Goal: Information Seeking & Learning: Learn about a topic

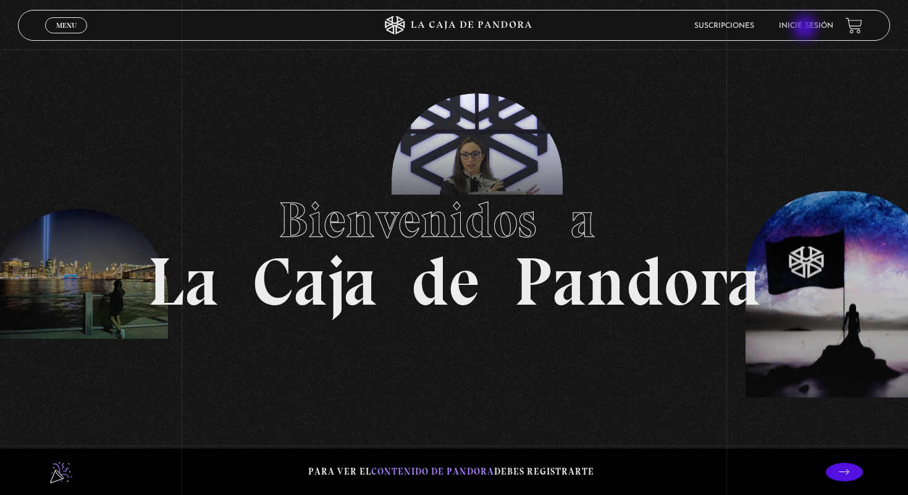
click at [806, 28] on link "Inicie sesión" at bounding box center [806, 25] width 54 height 7
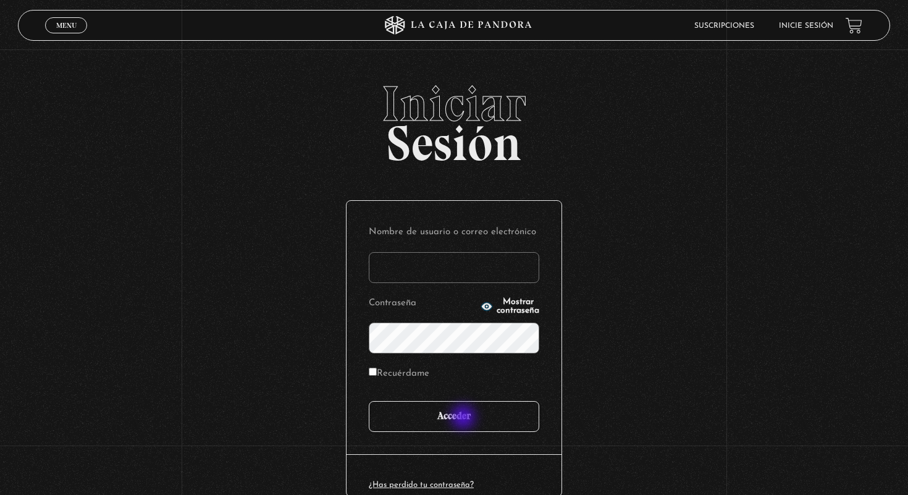
type input "[EMAIL_ADDRESS][DOMAIN_NAME]"
click at [464, 418] on input "Acceder" at bounding box center [454, 416] width 170 height 31
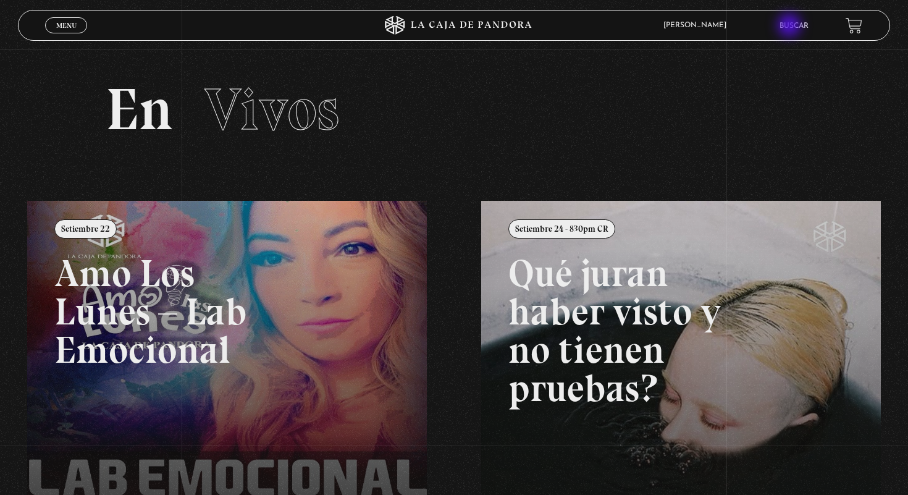
click at [790, 27] on link "Buscar" at bounding box center [793, 25] width 29 height 7
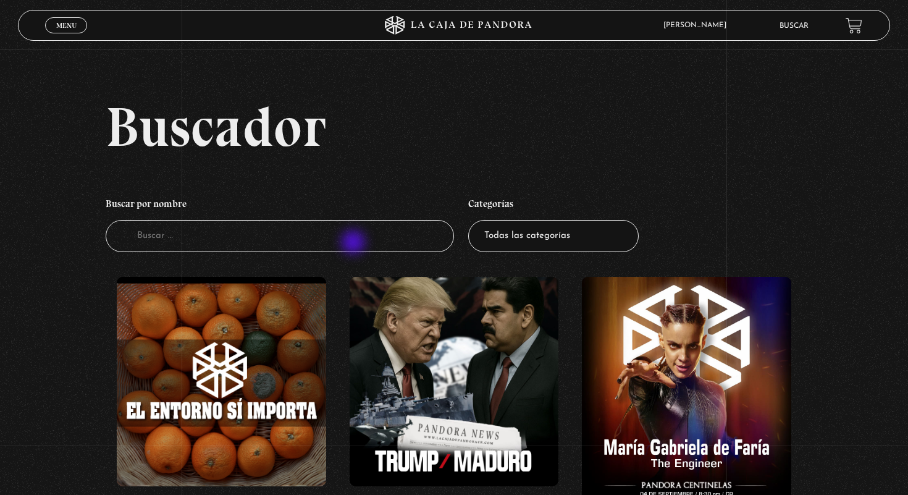
click at [354, 243] on input "Buscador" at bounding box center [280, 236] width 348 height 33
type input "guerra"
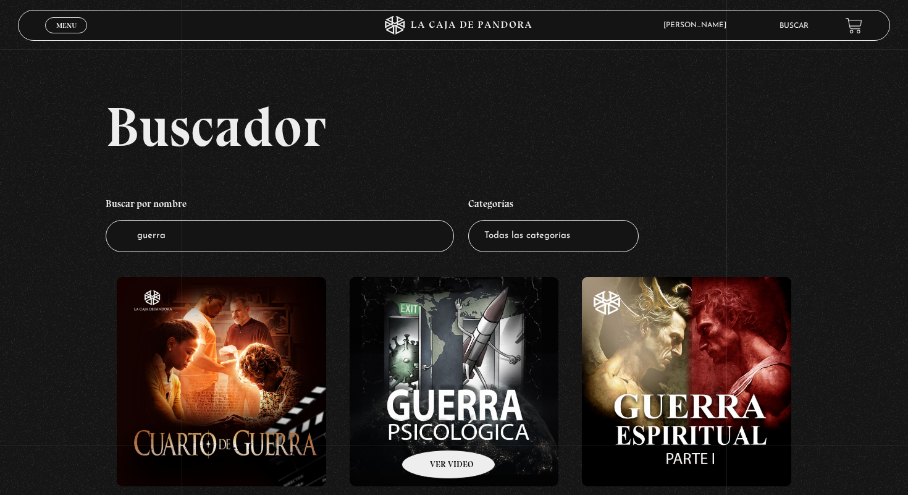
click at [466, 383] on figure at bounding box center [453, 381] width 209 height 209
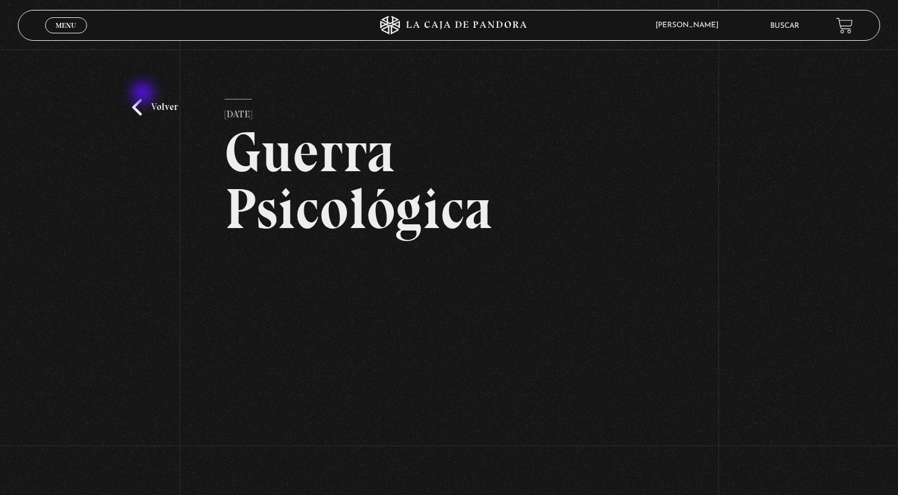
click at [150, 105] on link "Volver" at bounding box center [155, 107] width 46 height 17
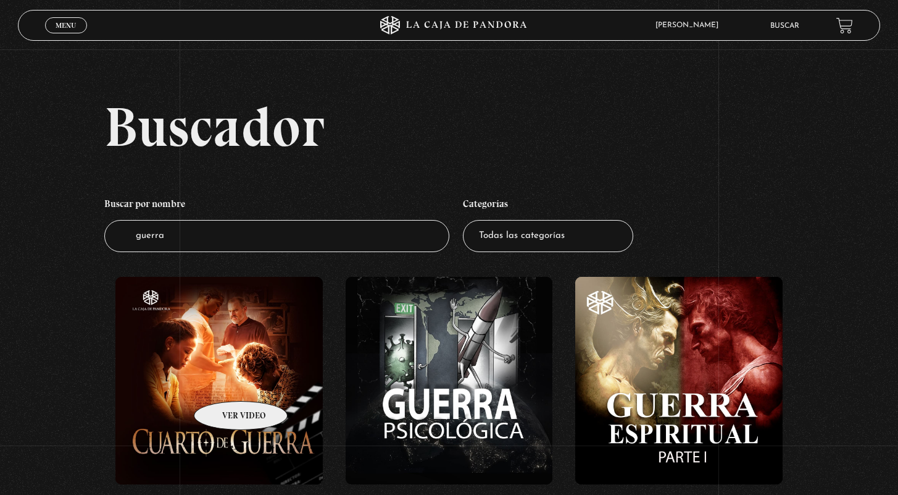
click at [225, 382] on figure at bounding box center [218, 380] width 207 height 207
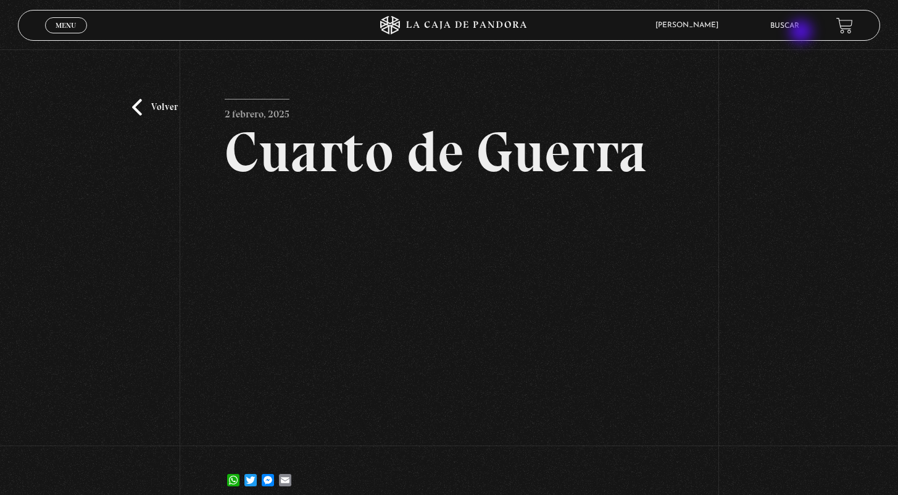
click at [798, 28] on link "Buscar" at bounding box center [785, 25] width 29 height 7
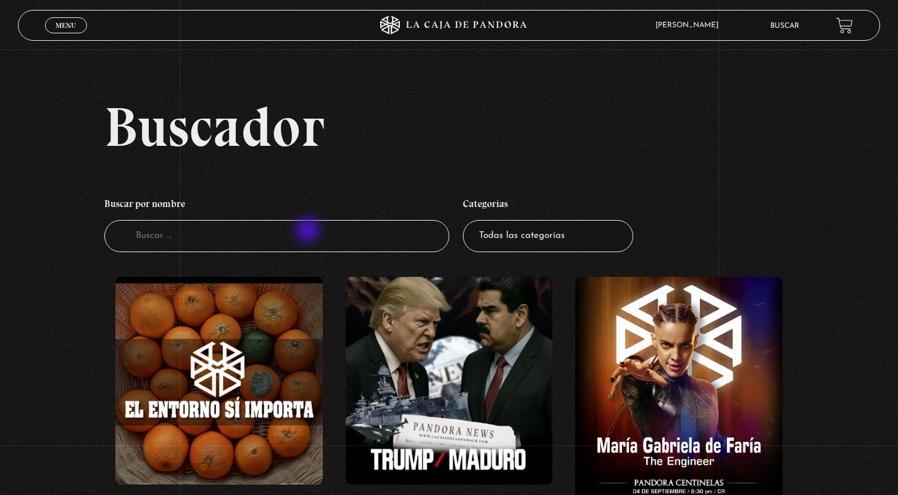
click at [309, 231] on input "Buscador" at bounding box center [276, 236] width 345 height 33
type input "daniel"
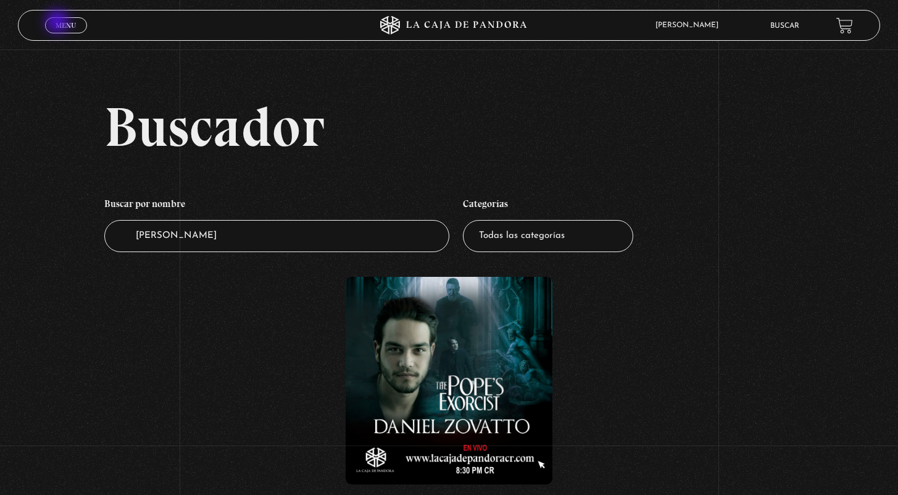
click at [58, 22] on span "Menu" at bounding box center [66, 25] width 20 height 7
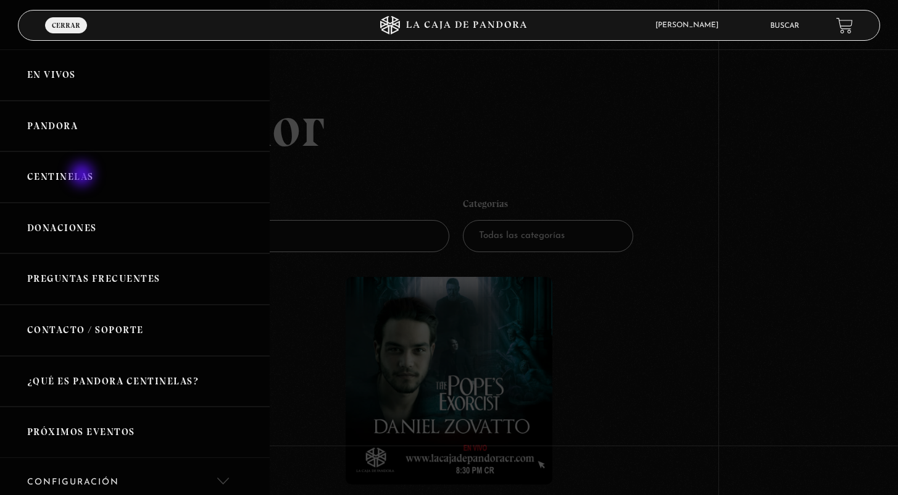
click at [83, 174] on link "Centinelas" at bounding box center [135, 176] width 270 height 51
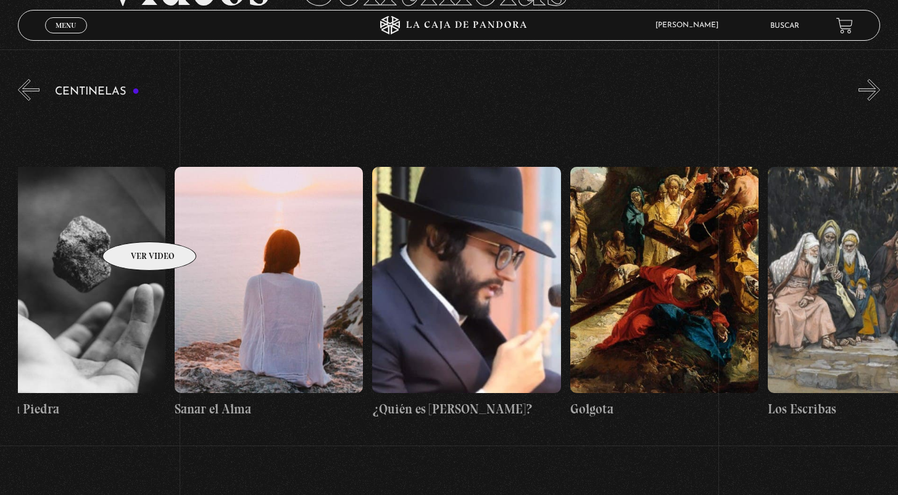
scroll to position [0, 21587]
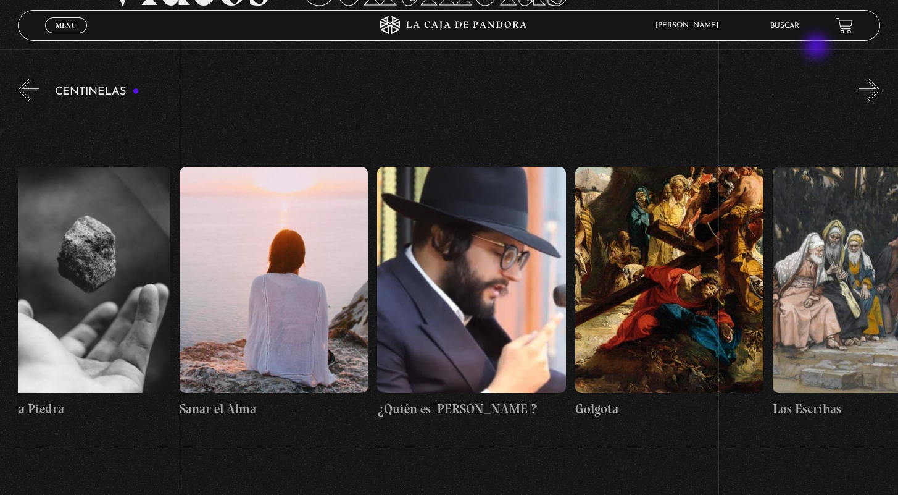
click at [800, 32] on li "Buscar" at bounding box center [785, 25] width 29 height 19
click at [797, 30] on li "Buscar" at bounding box center [785, 25] width 29 height 19
click at [798, 24] on link "Buscar" at bounding box center [785, 25] width 29 height 7
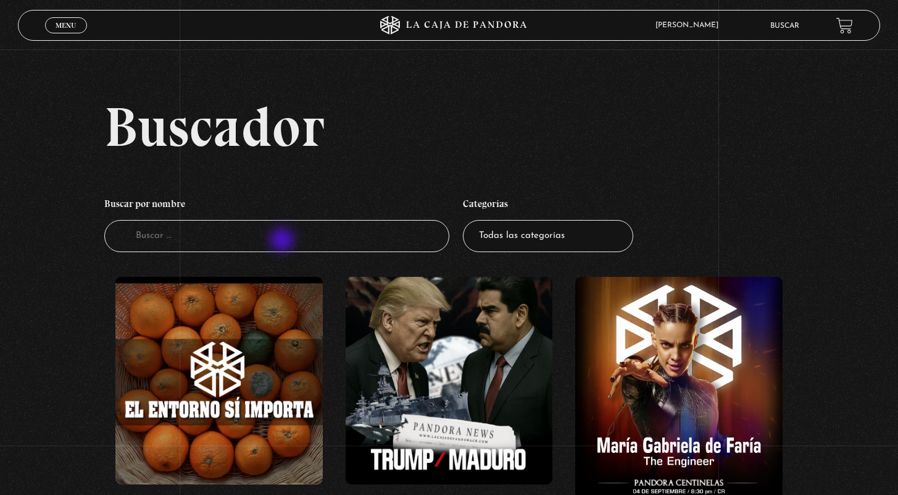
click at [283, 241] on input "Buscador" at bounding box center [276, 236] width 345 height 33
type input "guerra"
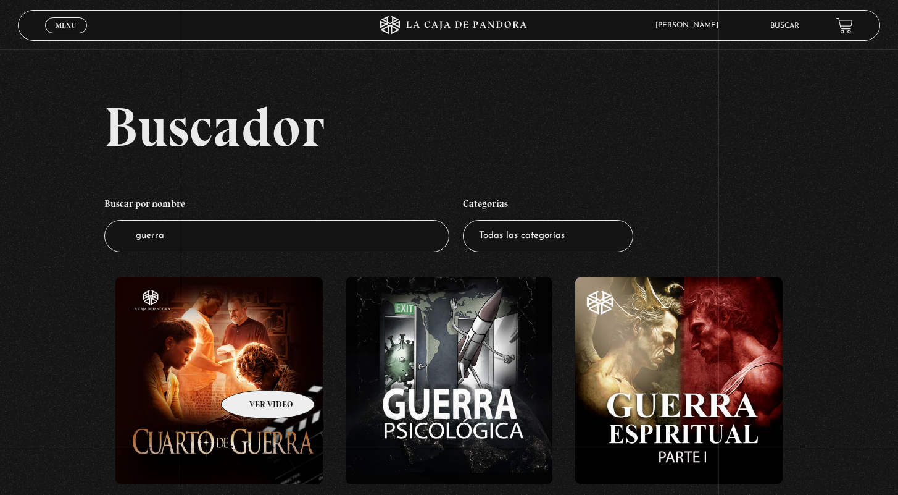
click at [252, 371] on figure at bounding box center [218, 380] width 207 height 207
